Goal: Transaction & Acquisition: Book appointment/travel/reservation

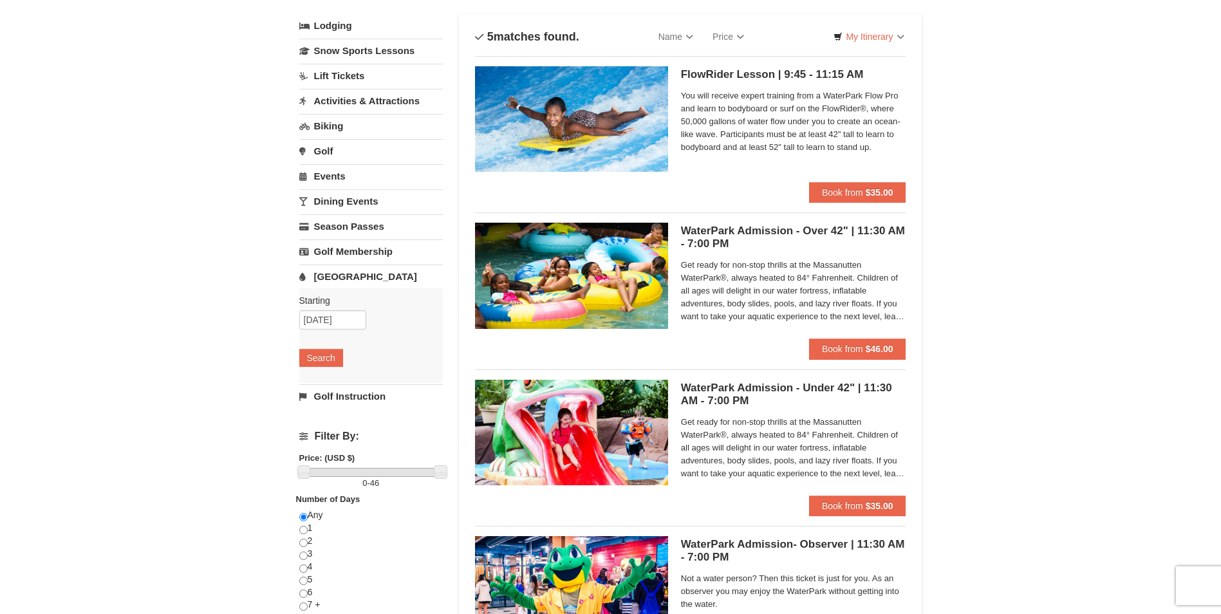
scroll to position [129, 0]
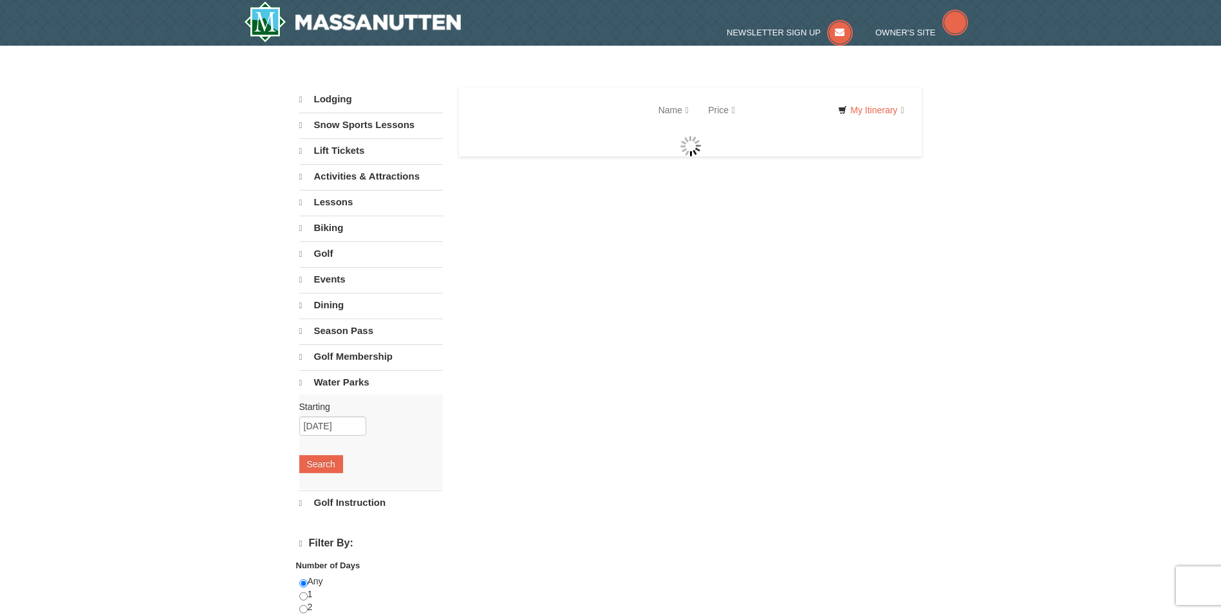
select select "9"
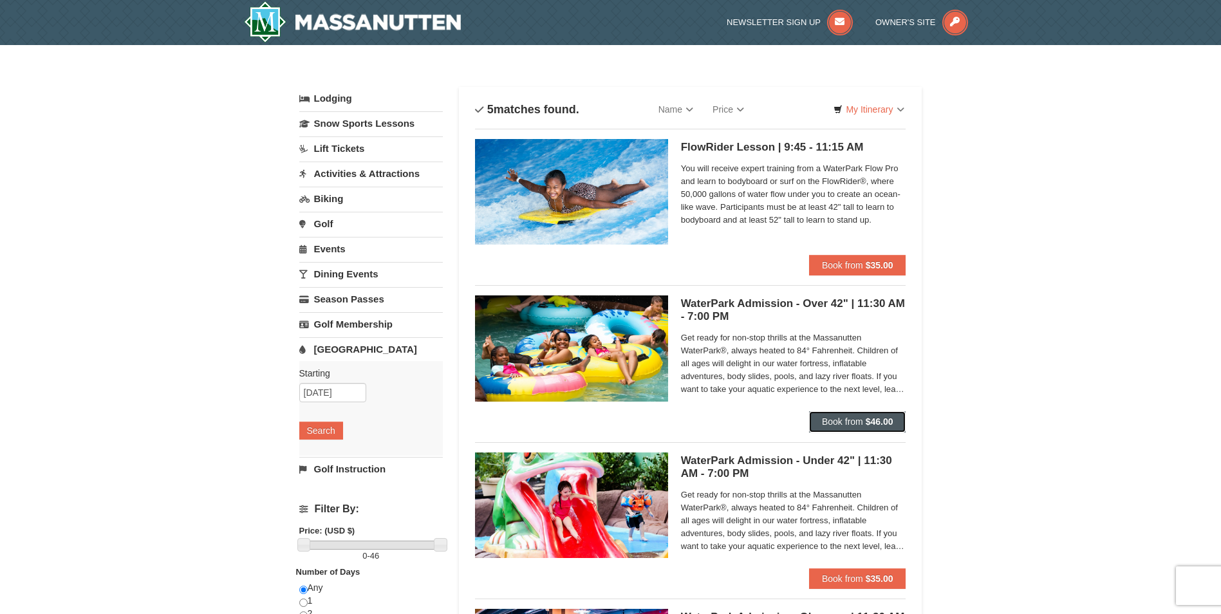
click at [867, 423] on strong "$46.00" at bounding box center [880, 421] width 28 height 10
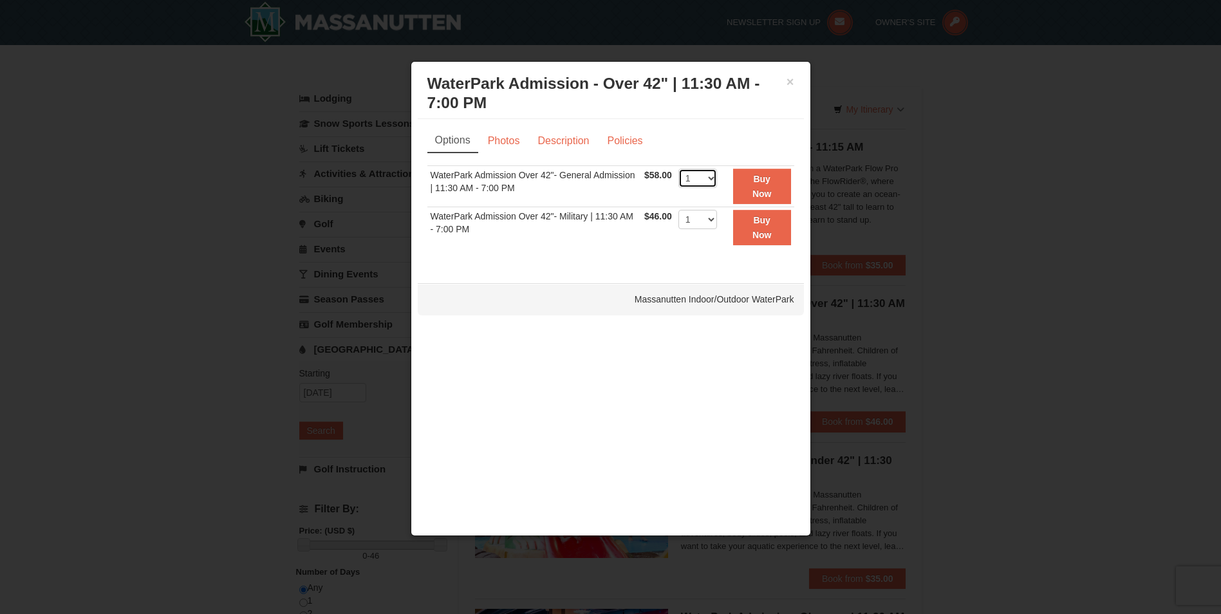
click at [714, 187] on select "1 2 3 4 5 6 7 8 9 10 11 12 13 14 15 16 17 18 19 20 21 22" at bounding box center [697, 178] width 39 height 19
click at [1117, 248] on div at bounding box center [610, 307] width 1221 height 614
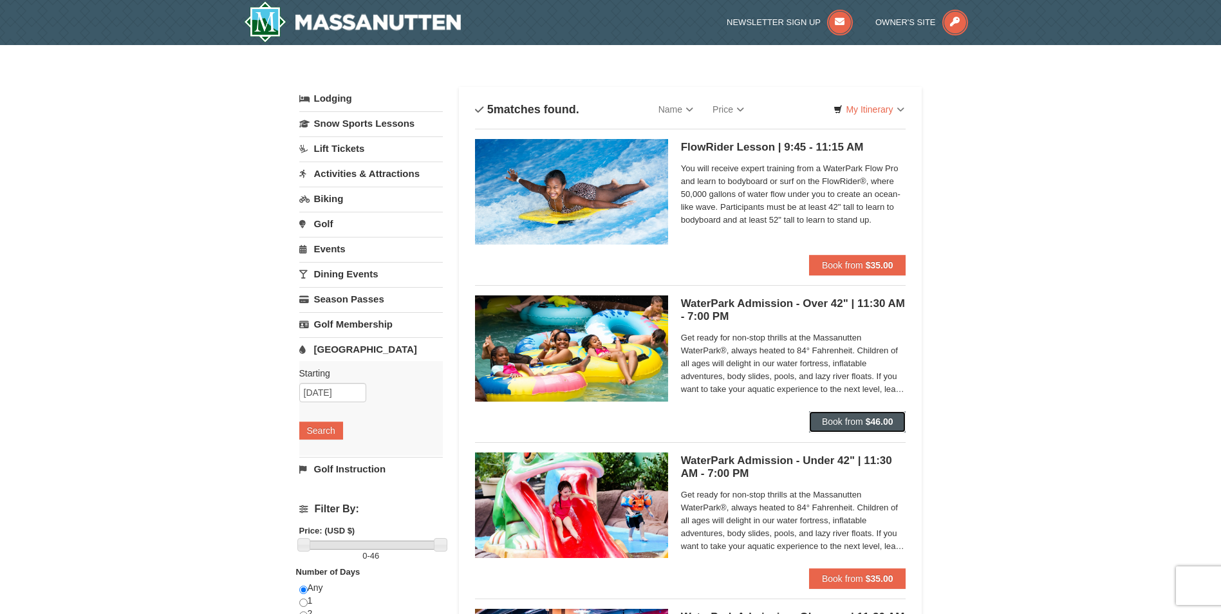
click at [879, 414] on button "Book from $46.00" at bounding box center [857, 421] width 97 height 21
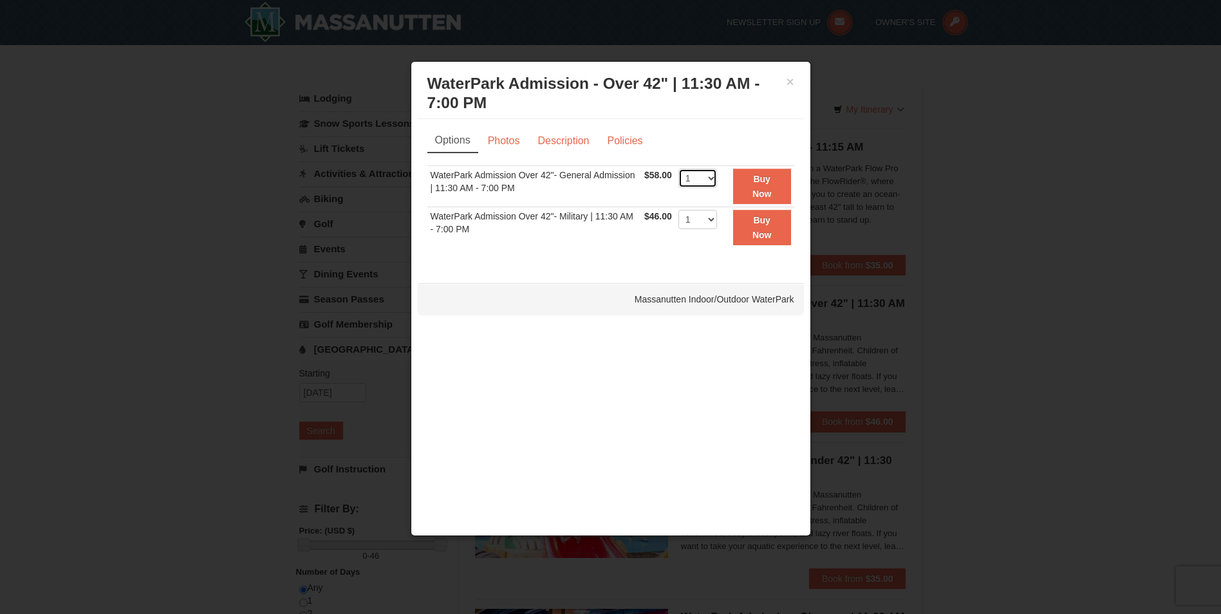
click at [715, 179] on select "1 2 3 4 5 6 7 8 9 10 11 12 13 14 15 16 17 18 19 20 21 22" at bounding box center [697, 178] width 39 height 19
select select "4"
click at [678, 169] on select "1 2 3 4 5 6 7 8 9 10 11 12 13 14 15 16 17 18 19 20 21 22" at bounding box center [697, 178] width 39 height 19
click at [754, 189] on strong "Buy Now" at bounding box center [761, 186] width 19 height 24
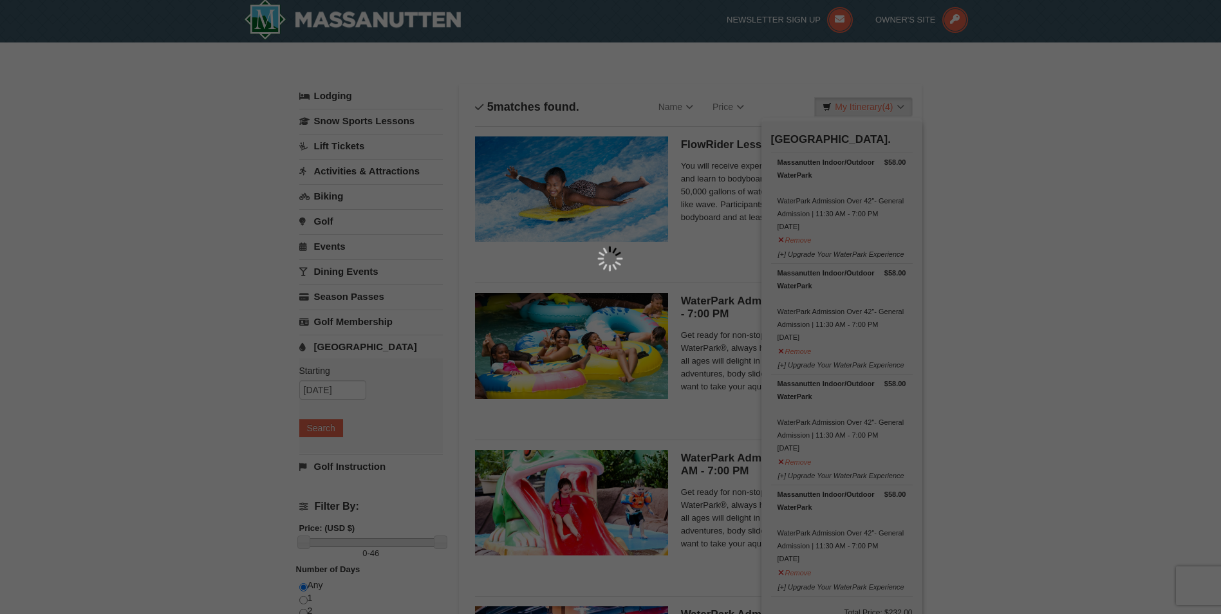
scroll to position [4, 0]
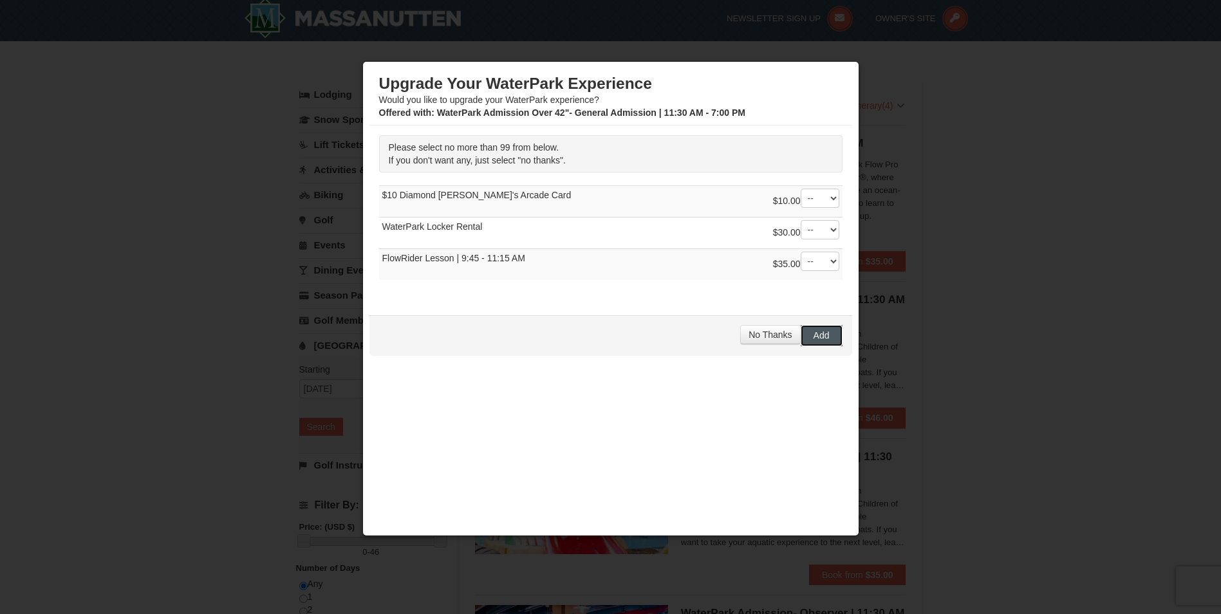
click at [824, 332] on span "Add" at bounding box center [822, 335] width 16 height 10
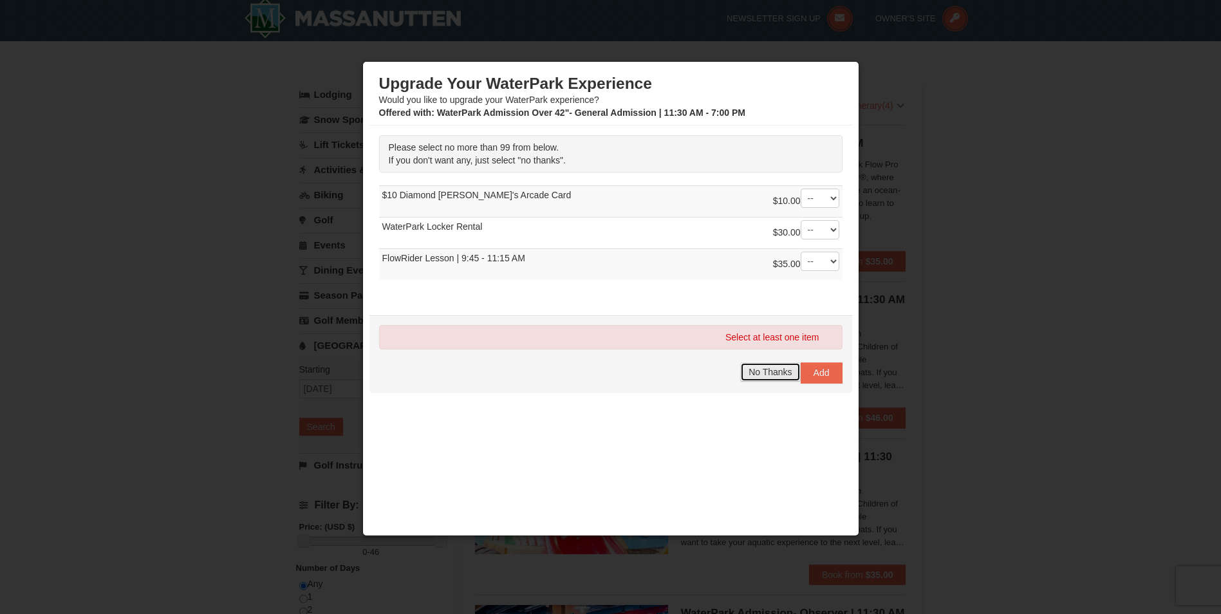
click at [764, 375] on span "No Thanks" at bounding box center [769, 372] width 43 height 10
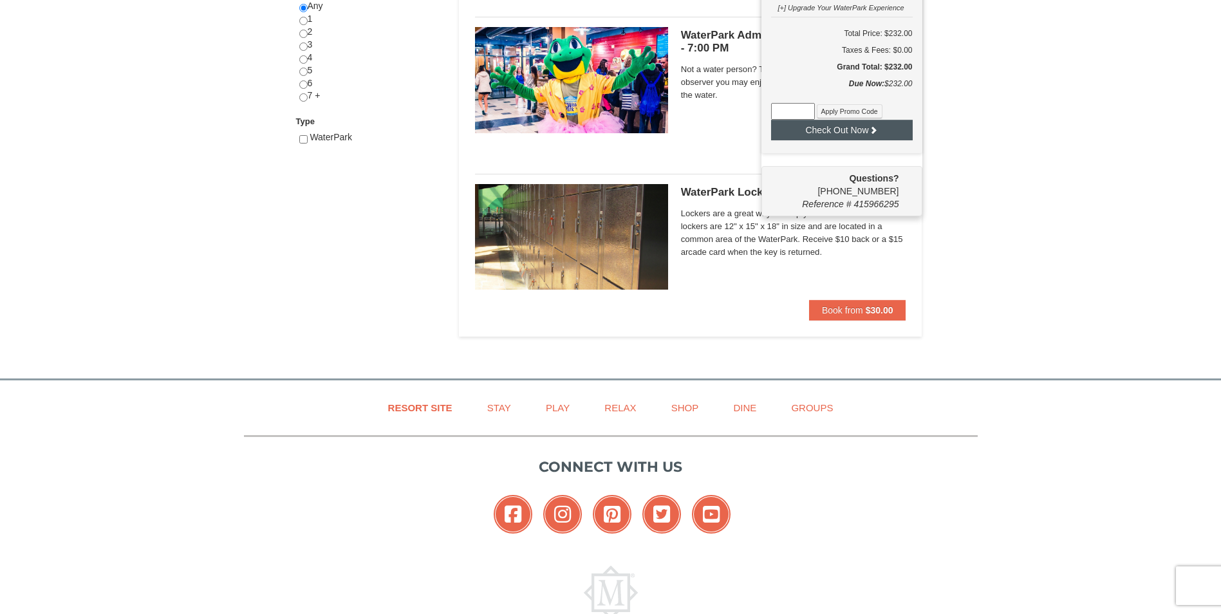
scroll to position [655, 0]
